Goal: Find specific page/section: Find specific page/section

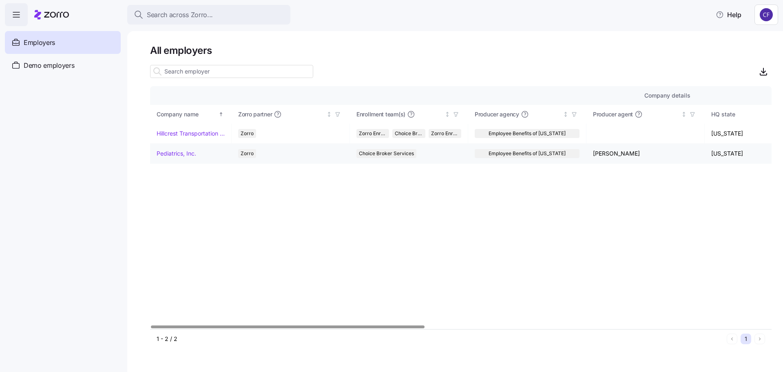
click at [189, 151] on link "Pediatrics, Inc." at bounding box center [177, 153] width 40 height 8
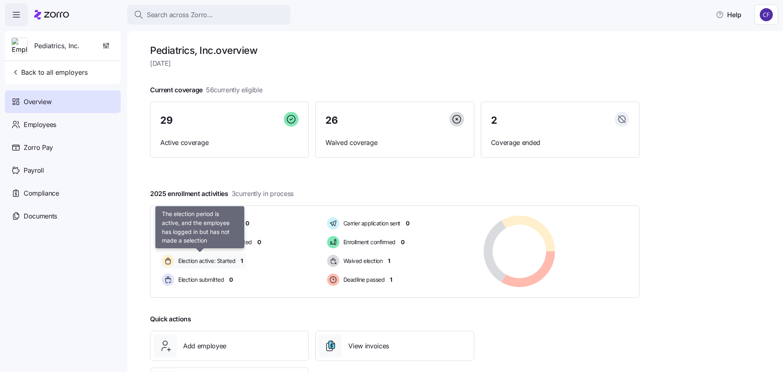
click at [216, 261] on span "Election active: Started" at bounding box center [206, 261] width 60 height 8
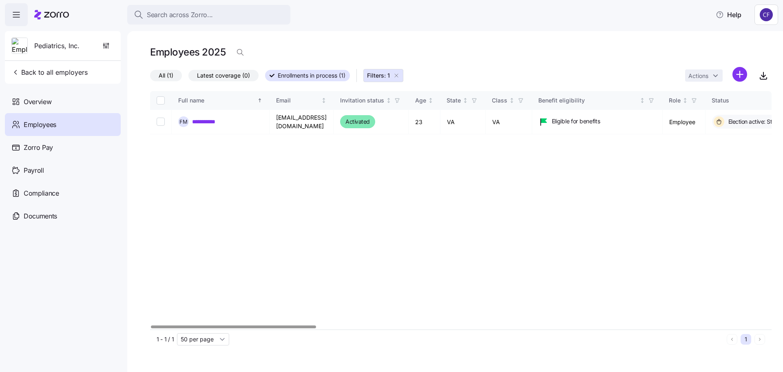
click at [215, 325] on div at bounding box center [233, 326] width 165 height 3
click at [35, 98] on span "Overview" at bounding box center [38, 102] width 28 height 10
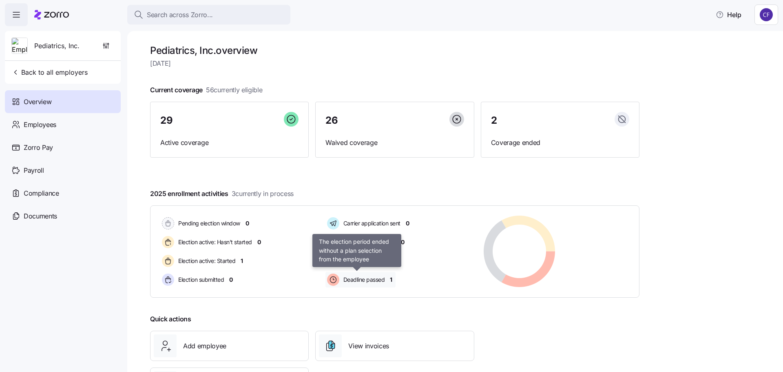
click at [373, 279] on span "Deadline passed" at bounding box center [363, 279] width 44 height 8
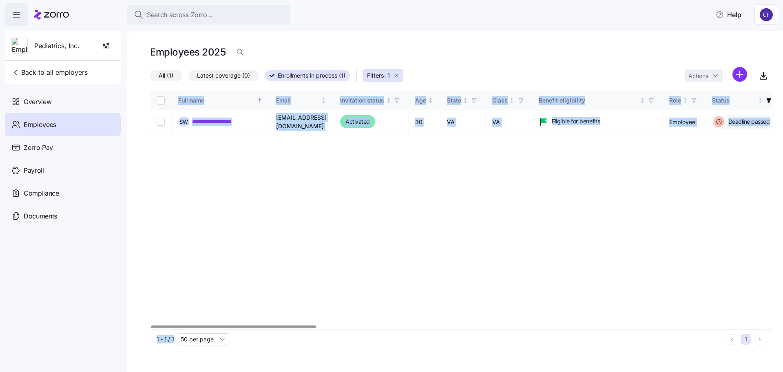
drag, startPoint x: 303, startPoint y: 323, endPoint x: 487, endPoint y: 335, distance: 184.7
click at [487, 335] on div "**********" at bounding box center [461, 219] width 622 height 257
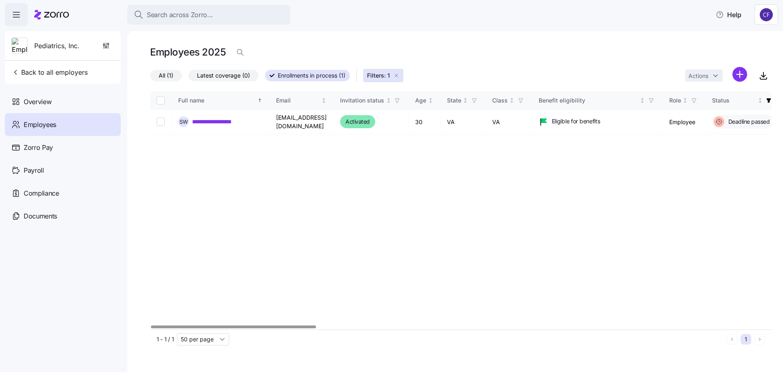
click at [339, 312] on div "**********" at bounding box center [461, 210] width 622 height 238
click at [276, 327] on div at bounding box center [233, 326] width 165 height 3
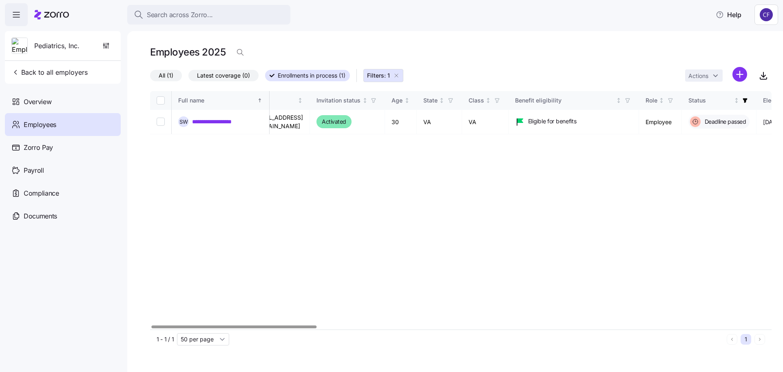
scroll to position [0, 2]
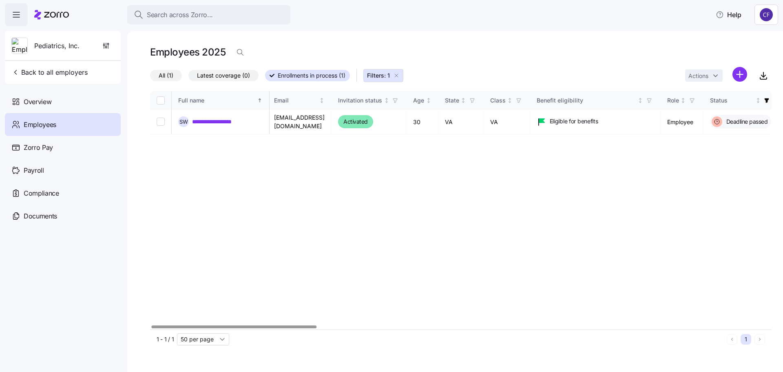
click at [277, 328] on div at bounding box center [234, 326] width 165 height 3
click at [38, 100] on span "Overview" at bounding box center [38, 102] width 28 height 10
